Goal: Information Seeking & Learning: Learn about a topic

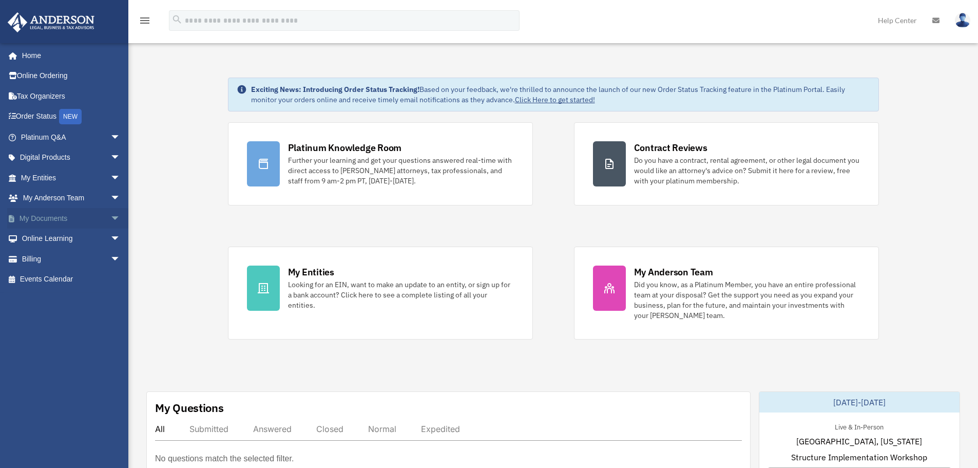
click at [30, 216] on link "My Documents arrow_drop_down" at bounding box center [71, 218] width 129 height 21
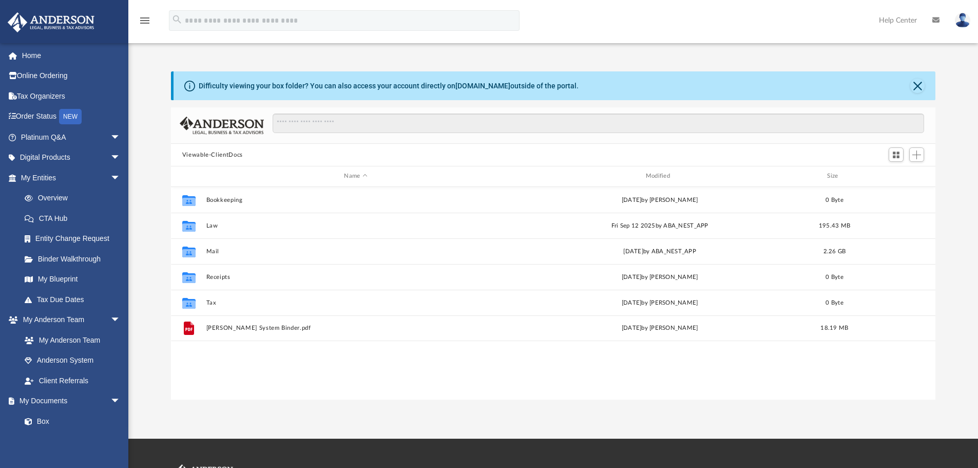
scroll to position [226, 757]
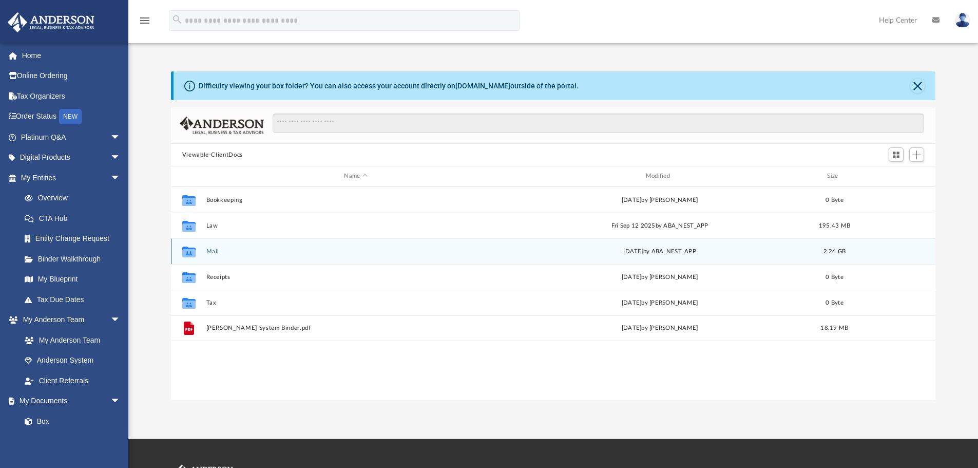
click at [247, 257] on div "Collaborated Folder Mail [DATE] by ABA_NEST_APP 2.26 GB" at bounding box center [553, 251] width 765 height 26
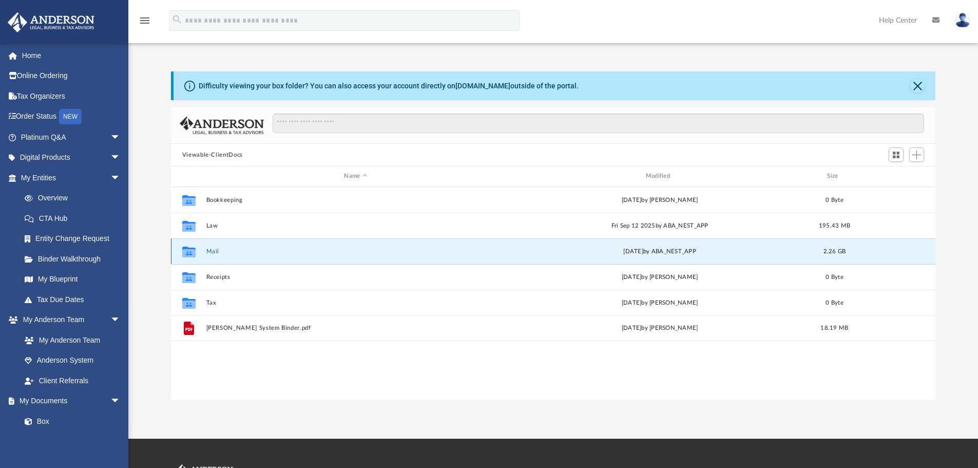
click at [247, 257] on div "Collaborated Folder Mail [DATE] by ABA_NEST_APP 2.26 GB" at bounding box center [553, 251] width 765 height 26
click at [249, 252] on button "Mail" at bounding box center [355, 251] width 299 height 7
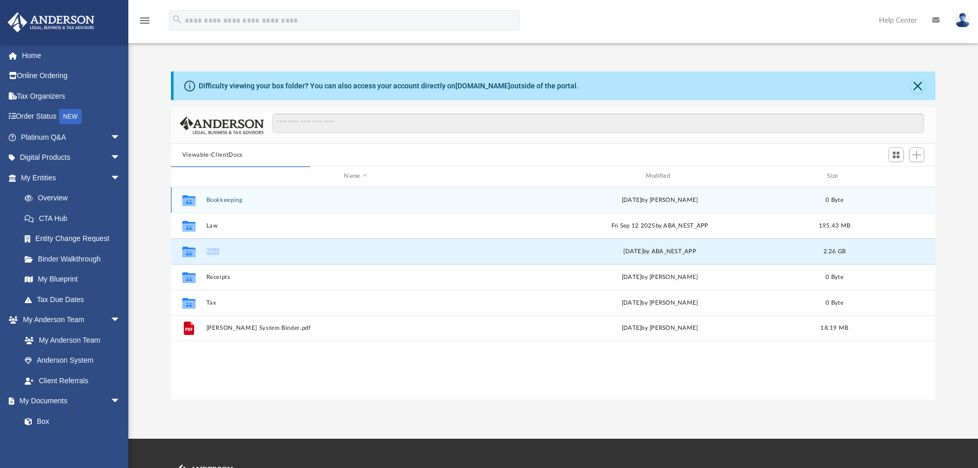
scroll to position [194, 757]
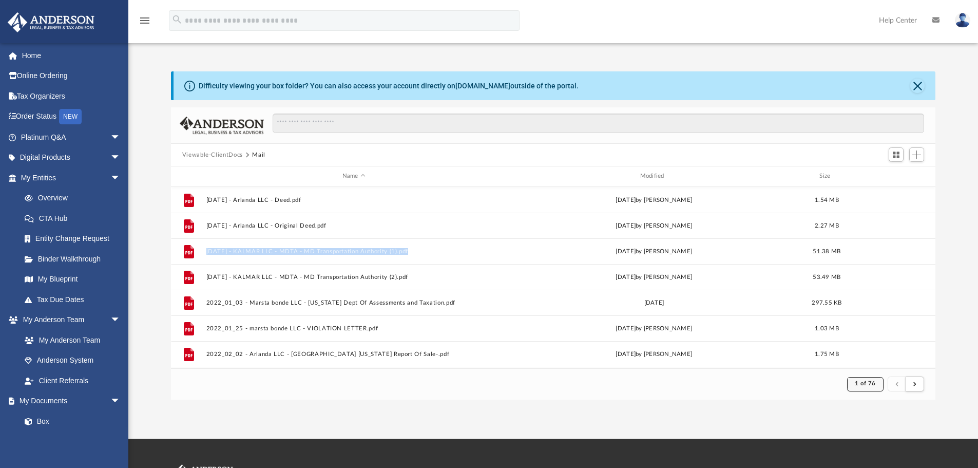
click at [857, 384] on span "1 of 76" at bounding box center [865, 383] width 21 height 6
click at [864, 359] on ul "1 2 3 4 5 6 7 8 9 10 11 12 13 14 15 16 17 18 19 20 21 22 23 24 25 26 27 28 29 3…" at bounding box center [874, 307] width 20 height 135
click at [870, 356] on li "76" at bounding box center [874, 358] width 8 height 11
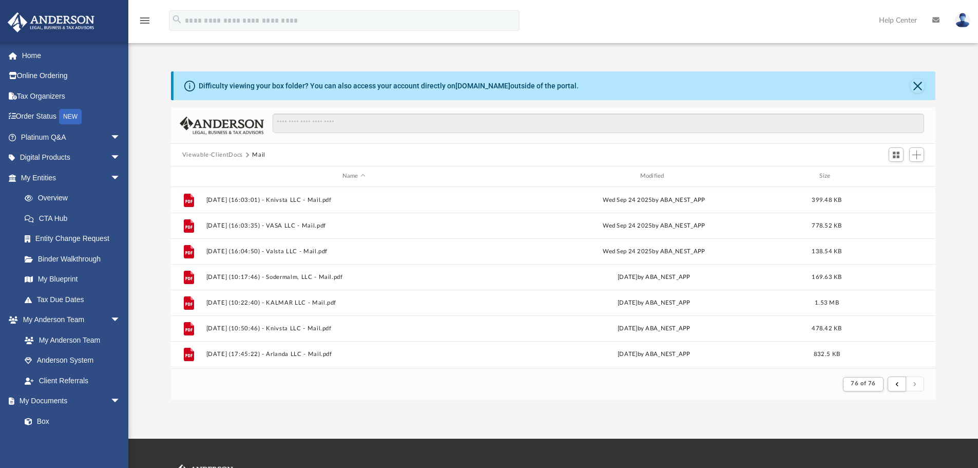
scroll to position [204, 0]
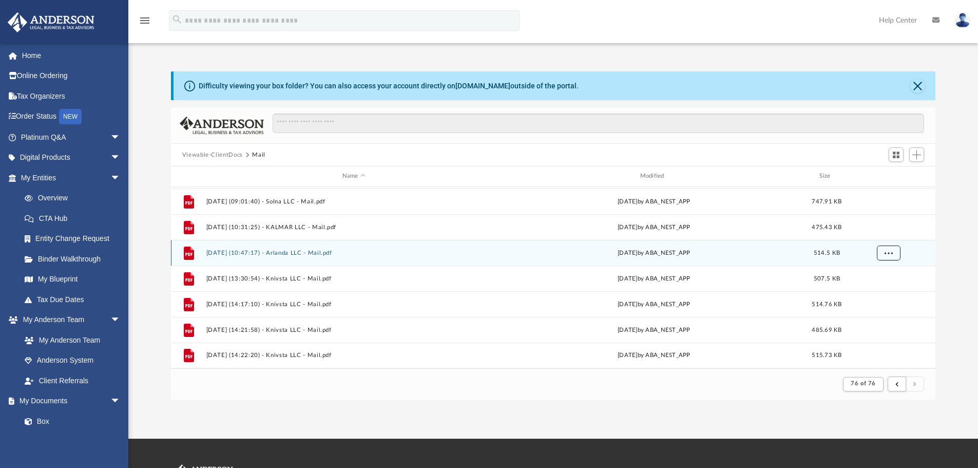
click at [885, 252] on span "More options" at bounding box center [888, 252] width 8 height 6
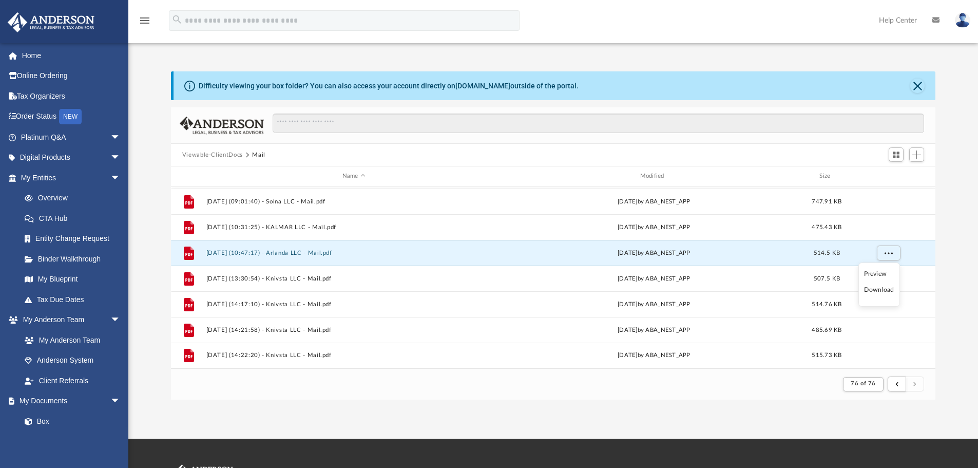
click at [947, 282] on div "Difficulty viewing your box folder? You can also access your account directly o…" at bounding box center [552, 235] width 849 height 328
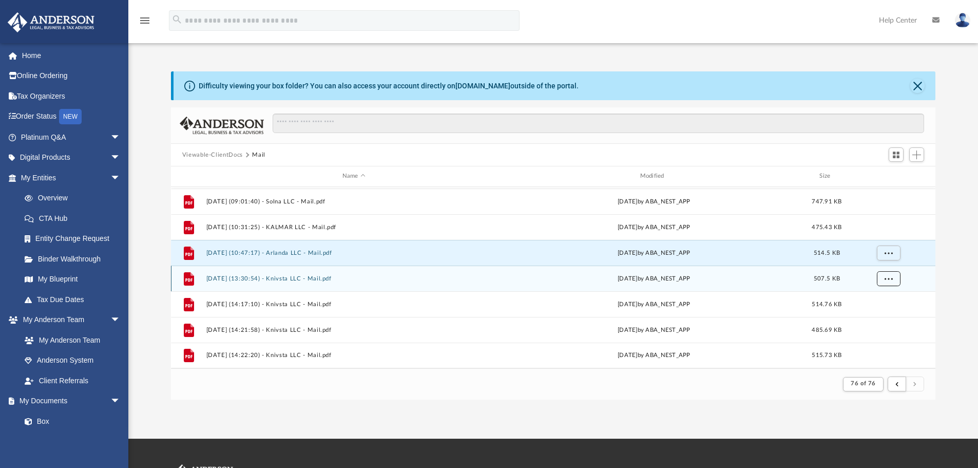
click at [892, 279] on span "More options" at bounding box center [888, 278] width 8 height 6
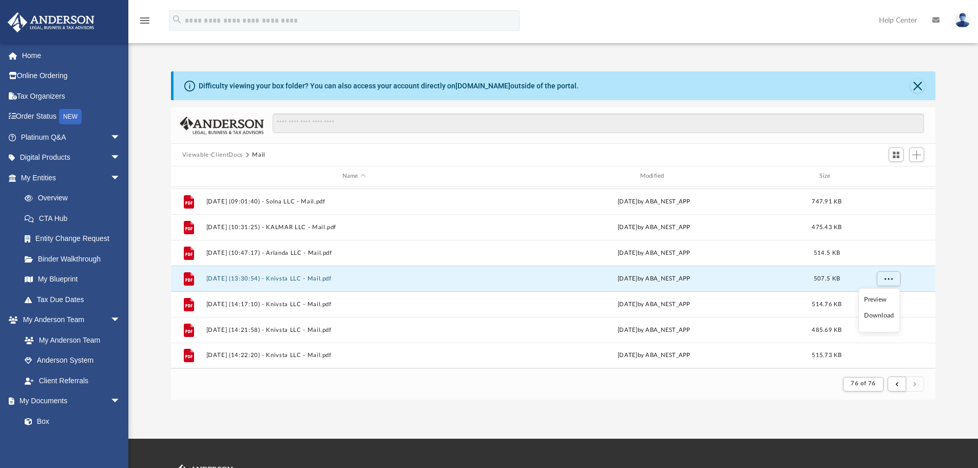
click at [885, 299] on li "Preview" at bounding box center [879, 299] width 30 height 11
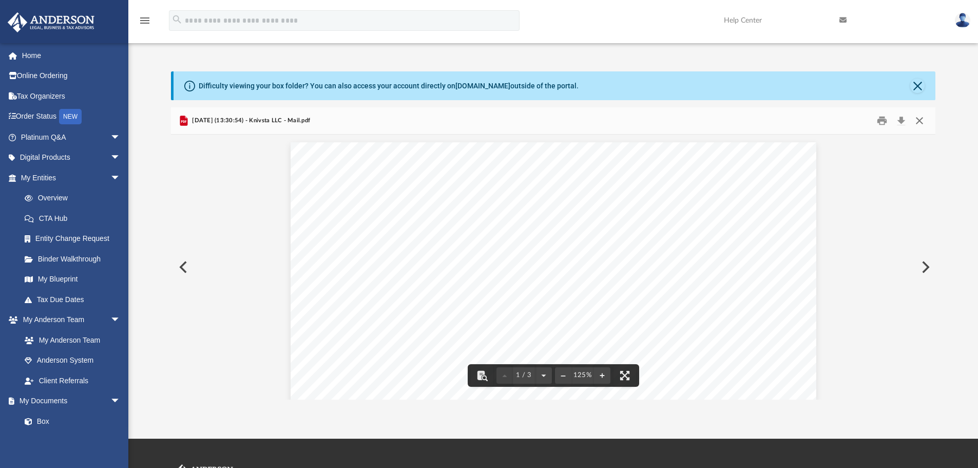
click at [919, 124] on button "Close" at bounding box center [919, 121] width 18 height 16
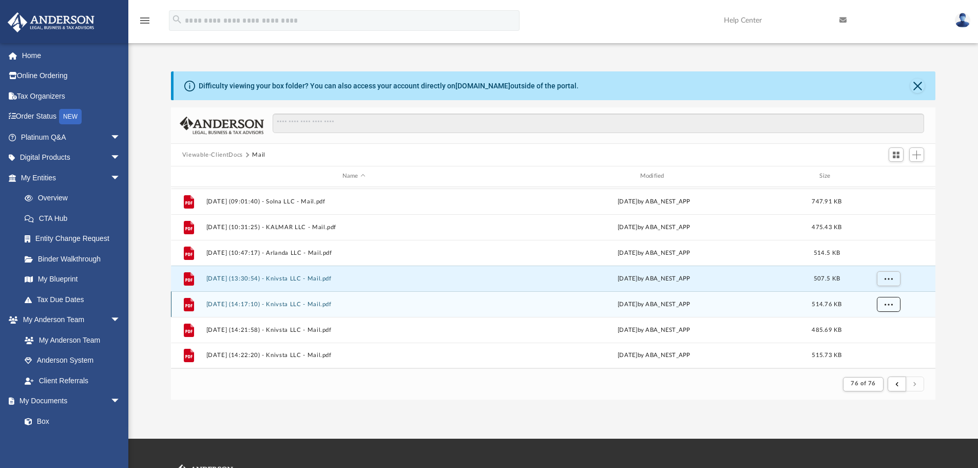
click at [888, 303] on span "More options" at bounding box center [888, 304] width 8 height 6
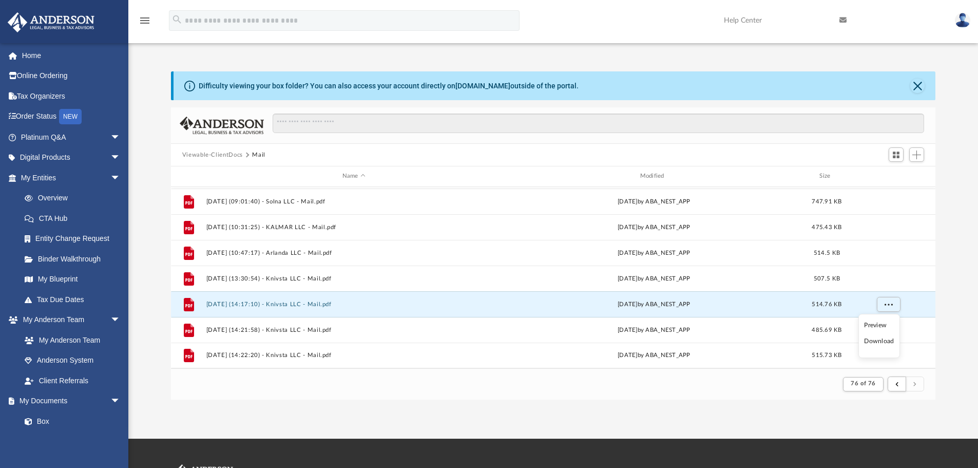
click at [875, 322] on li "Preview" at bounding box center [879, 325] width 30 height 11
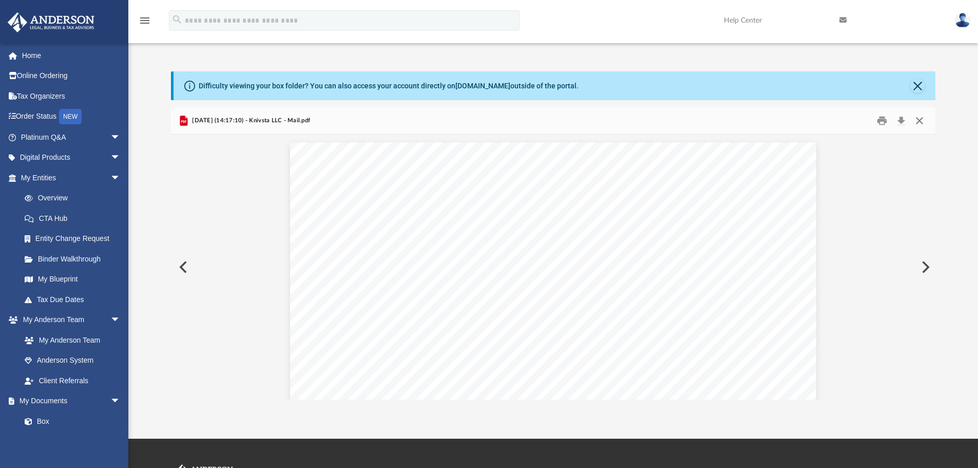
click at [921, 121] on button "Close" at bounding box center [919, 121] width 18 height 16
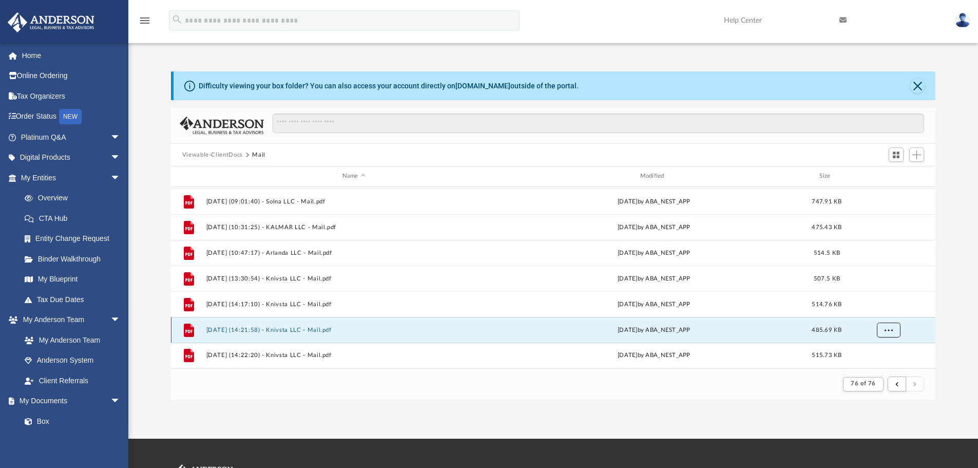
click at [892, 330] on span "More options" at bounding box center [888, 329] width 8 height 6
click at [874, 293] on li "Preview" at bounding box center [879, 291] width 30 height 11
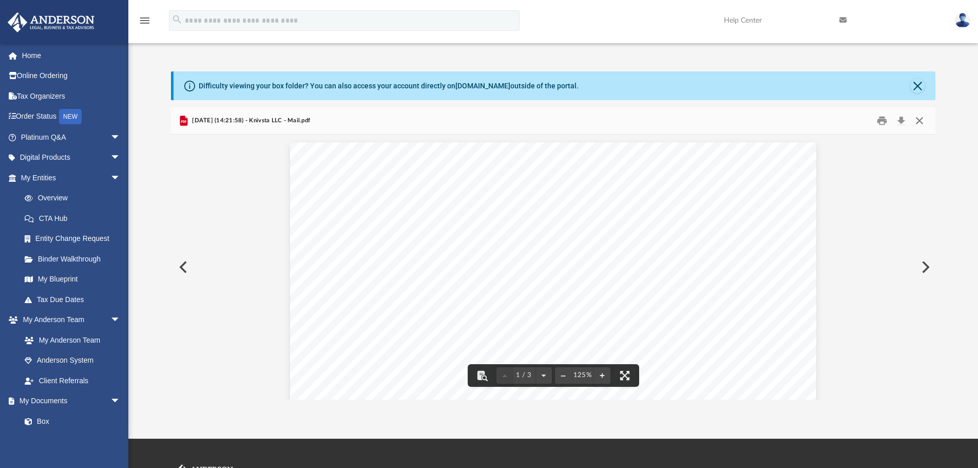
click at [926, 119] on button "Close" at bounding box center [919, 121] width 18 height 16
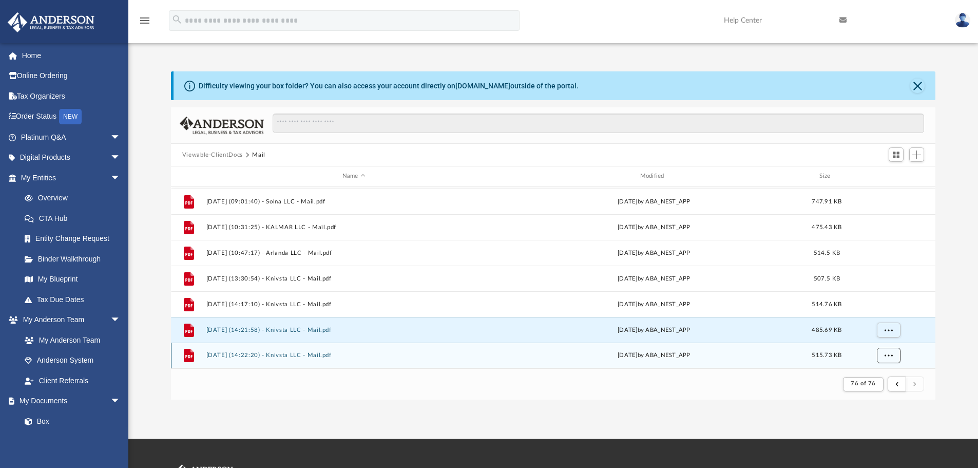
click at [888, 354] on span "More options" at bounding box center [888, 355] width 8 height 6
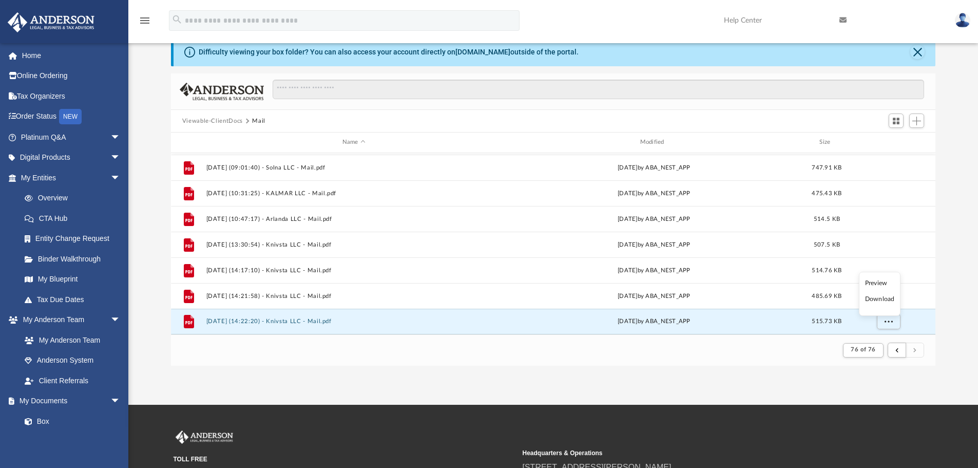
scroll to position [51, 0]
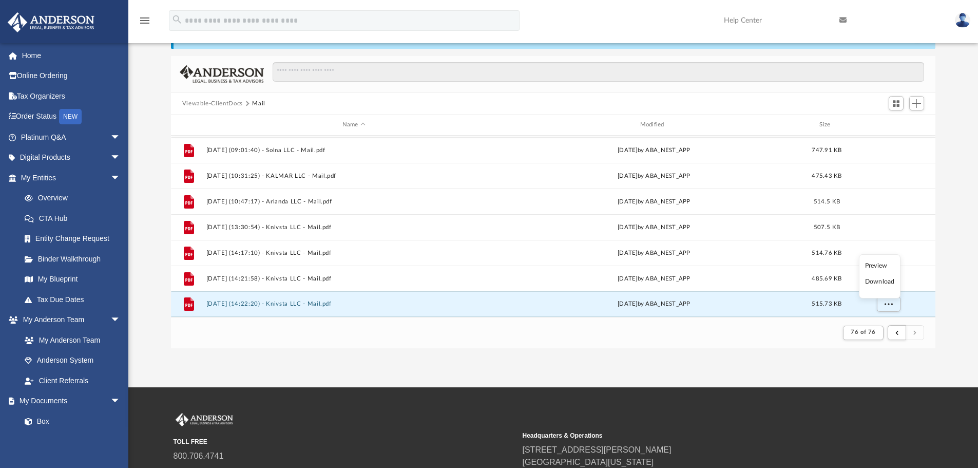
click at [881, 263] on li "Preview" at bounding box center [880, 265] width 30 height 11
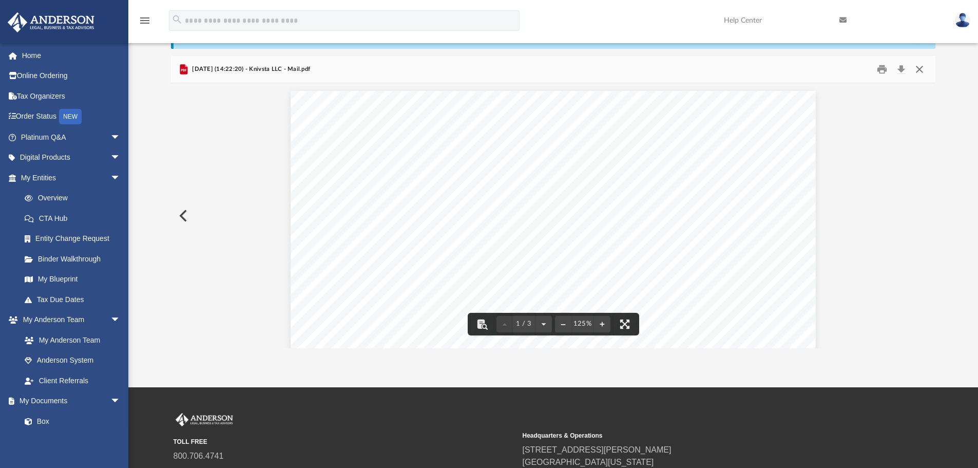
click at [920, 70] on button "Close" at bounding box center [919, 70] width 18 height 16
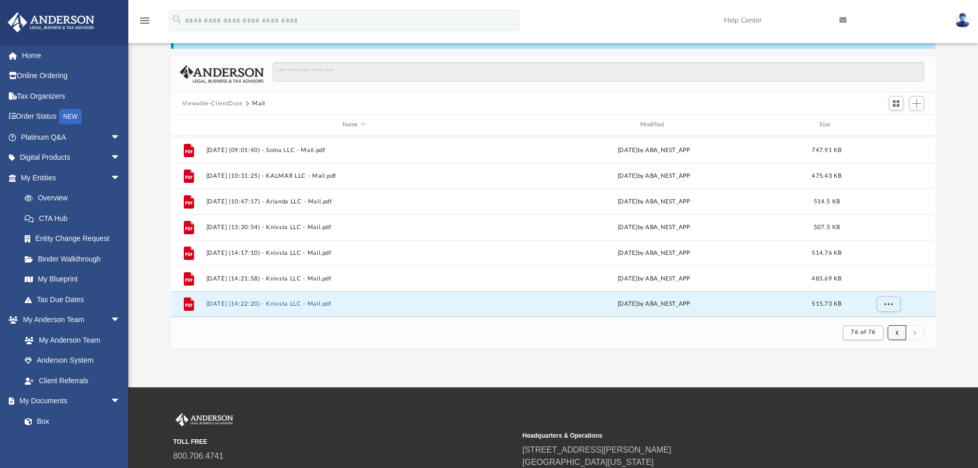
click at [894, 332] on button "submit" at bounding box center [896, 332] width 18 height 15
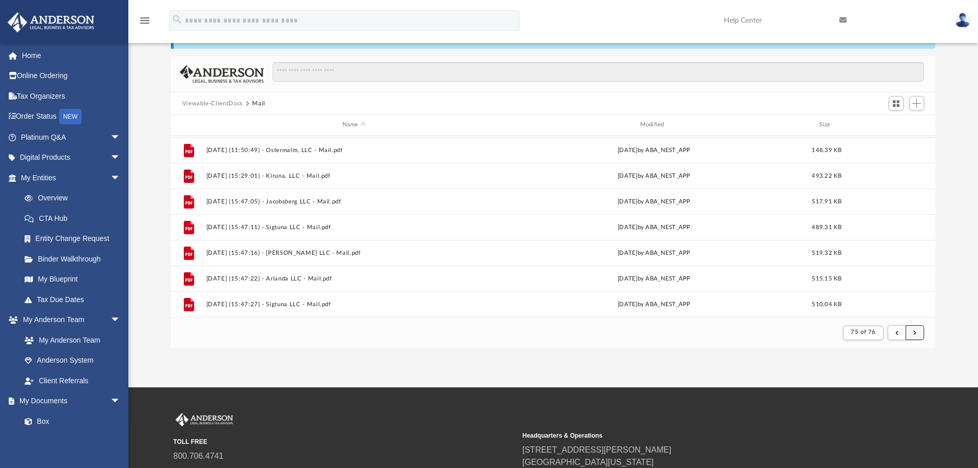
click at [916, 329] on button "submit" at bounding box center [914, 332] width 18 height 15
